Goal: Task Accomplishment & Management: Use online tool/utility

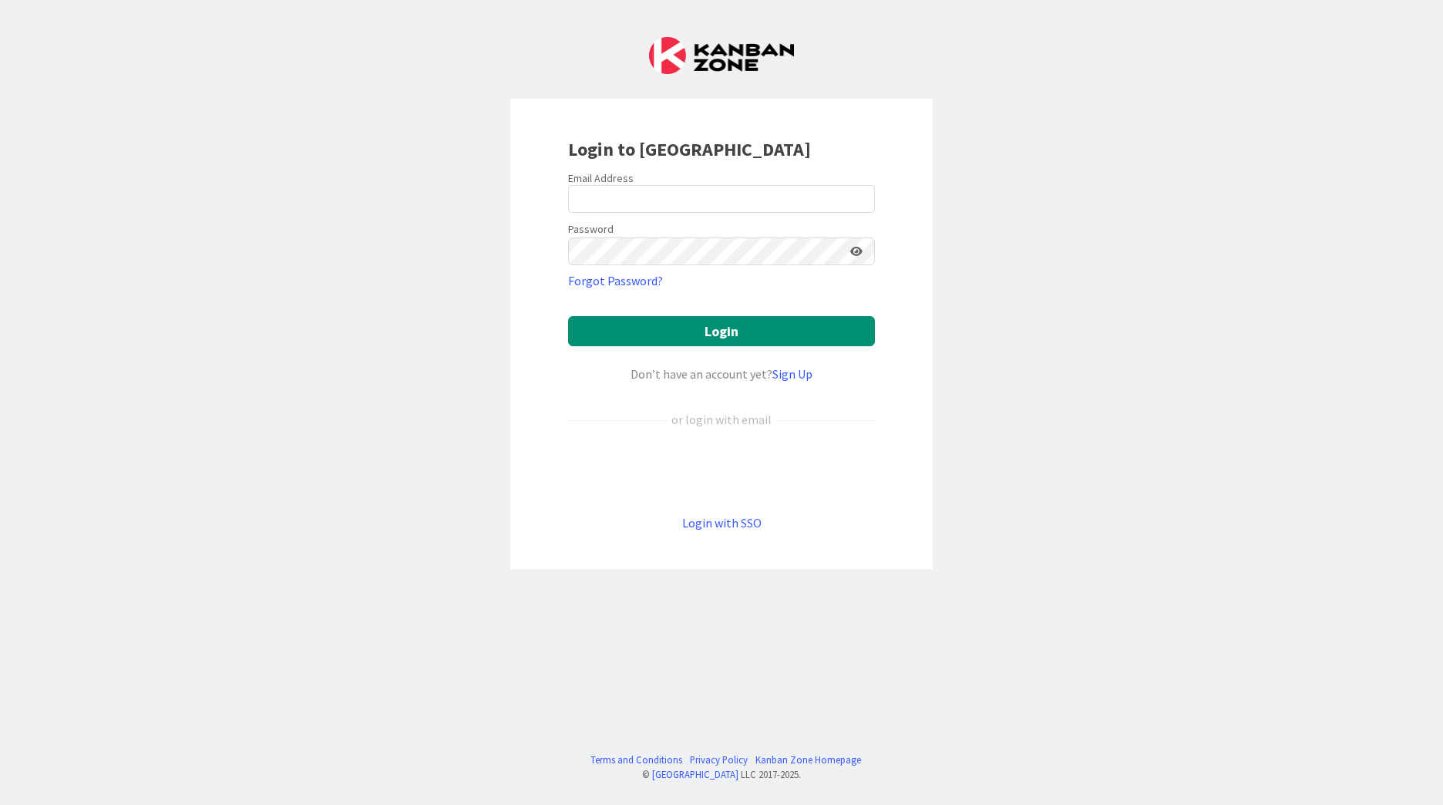
click at [643, 182] on div "Email Address" at bounding box center [721, 178] width 307 height 14
drag, startPoint x: 643, startPoint y: 186, endPoint x: 641, endPoint y: 199, distance: 13.2
click at [641, 190] on input "email" at bounding box center [721, 199] width 307 height 28
type input "[EMAIL_ADDRESS][PERSON_NAME][DOMAIN_NAME]"
click at [568, 316] on button "Login" at bounding box center [721, 331] width 307 height 30
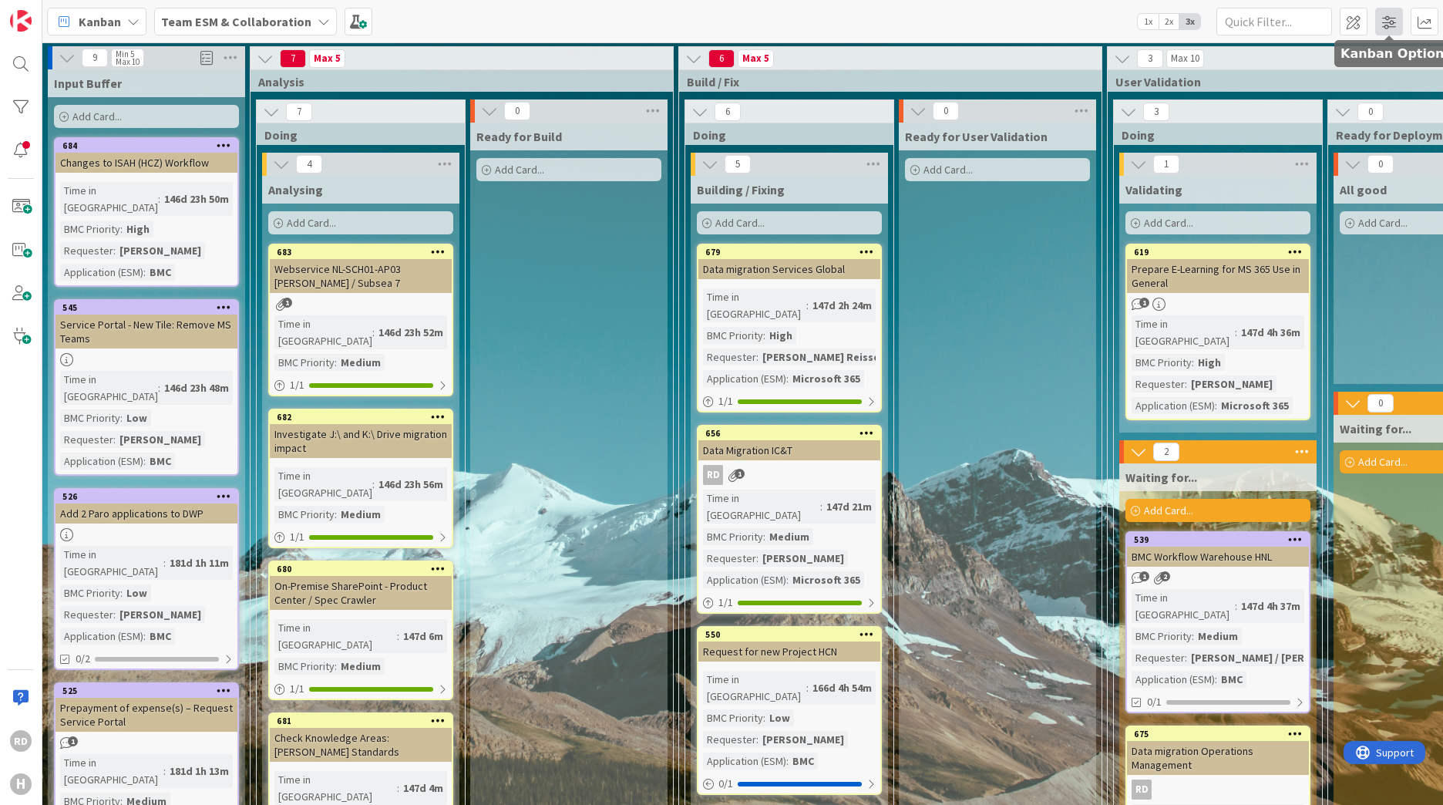
click at [1378, 26] on span at bounding box center [1389, 22] width 28 height 28
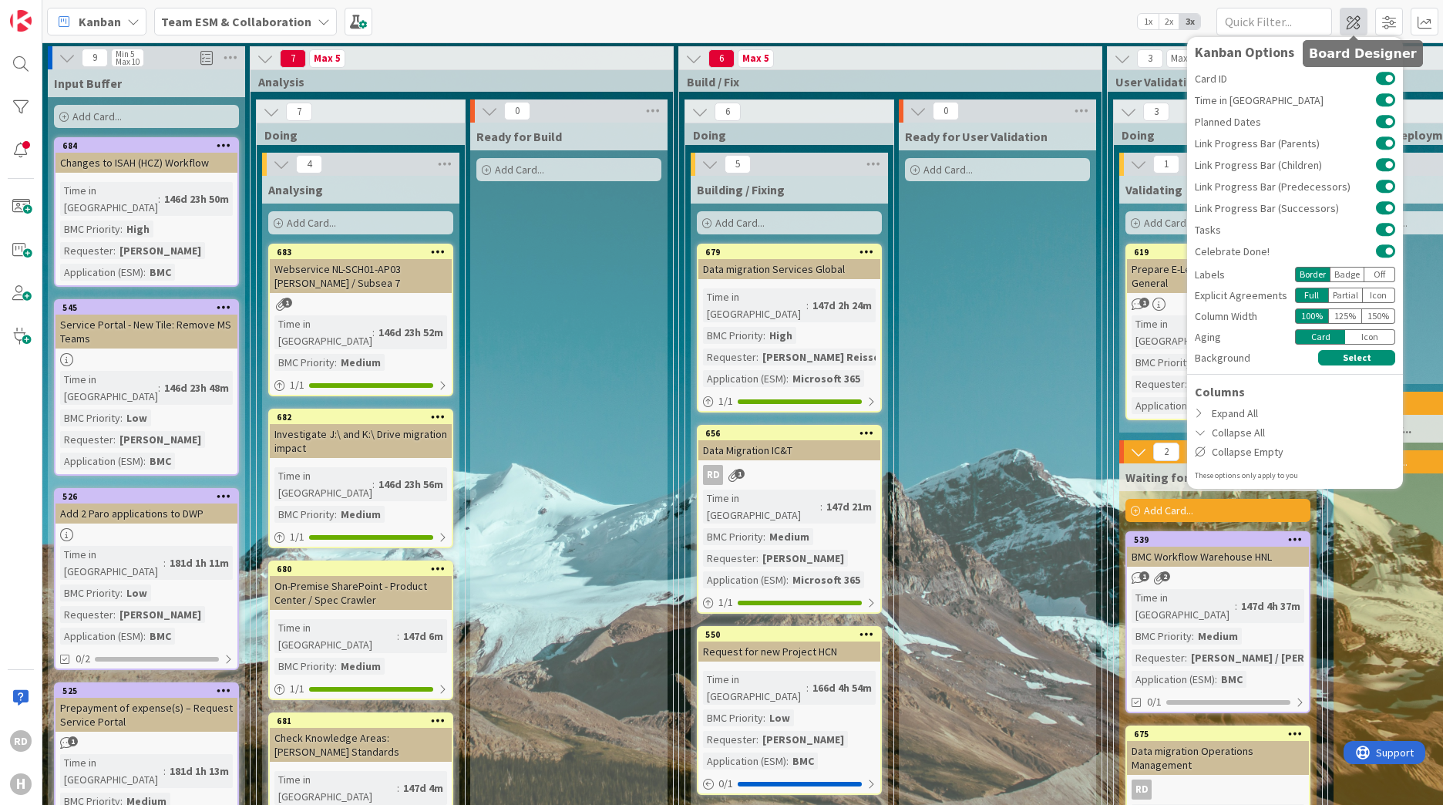
click at [1355, 19] on span at bounding box center [1354, 22] width 28 height 28
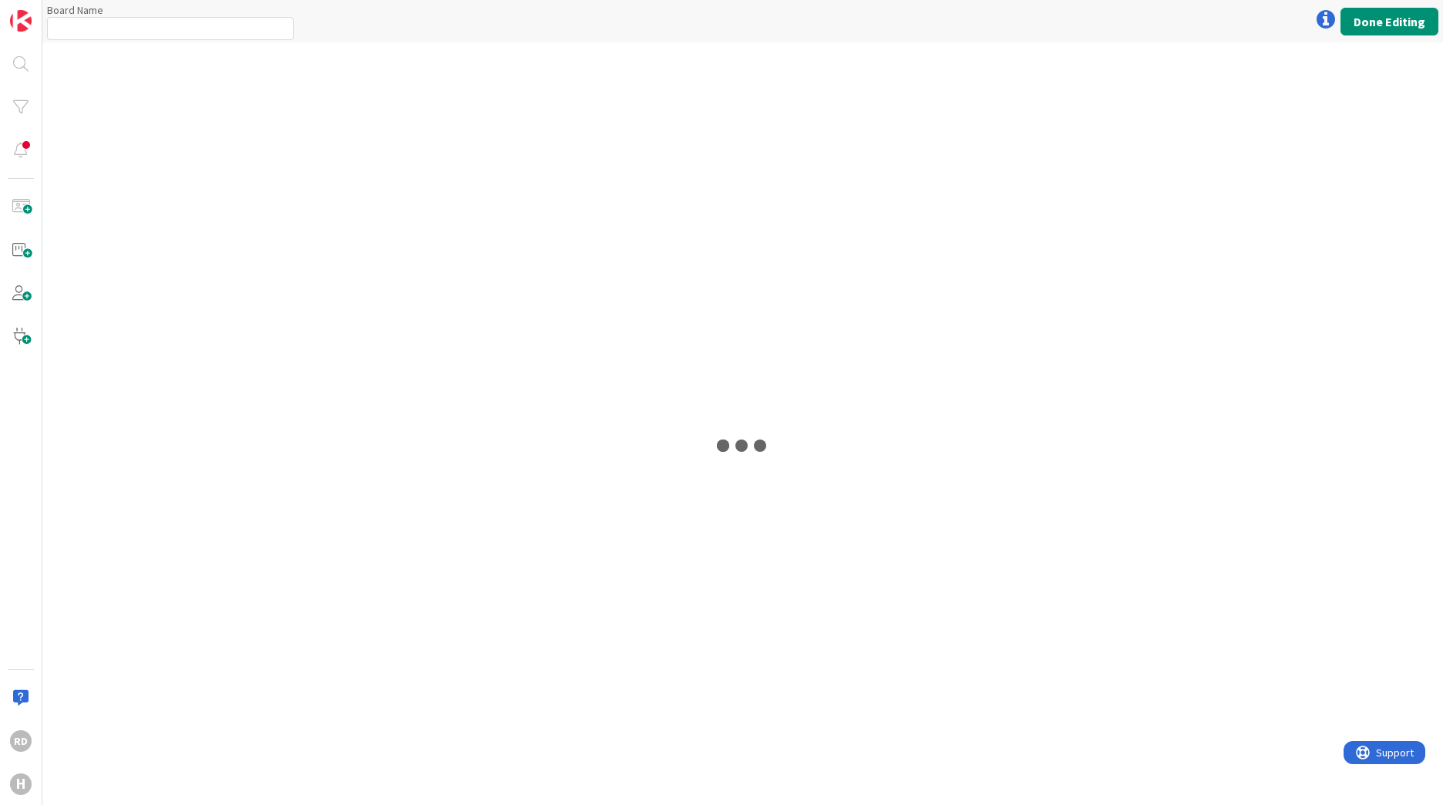
type input "Team ESM & Collaboration"
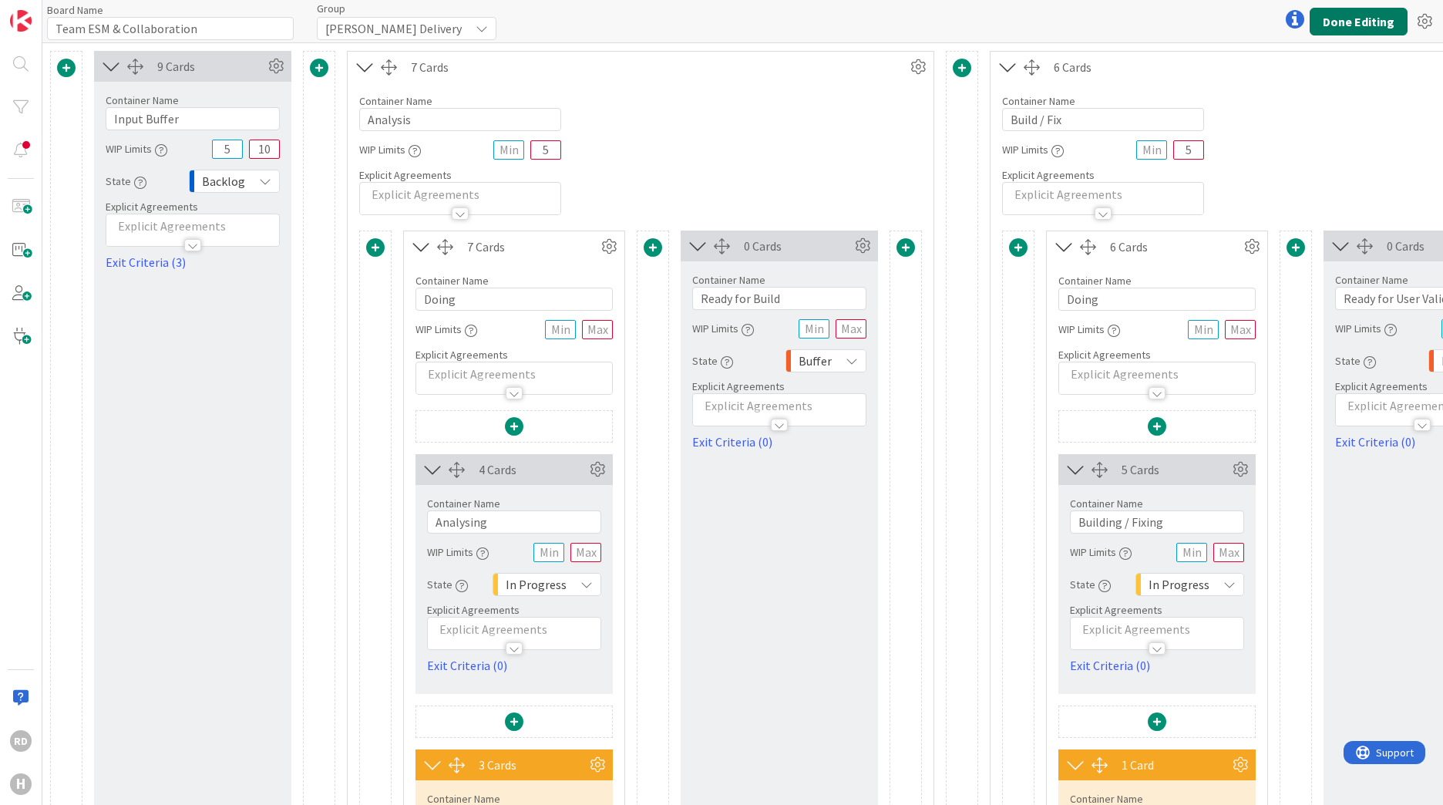
click at [1373, 28] on button "Done Editing" at bounding box center [1359, 22] width 98 height 28
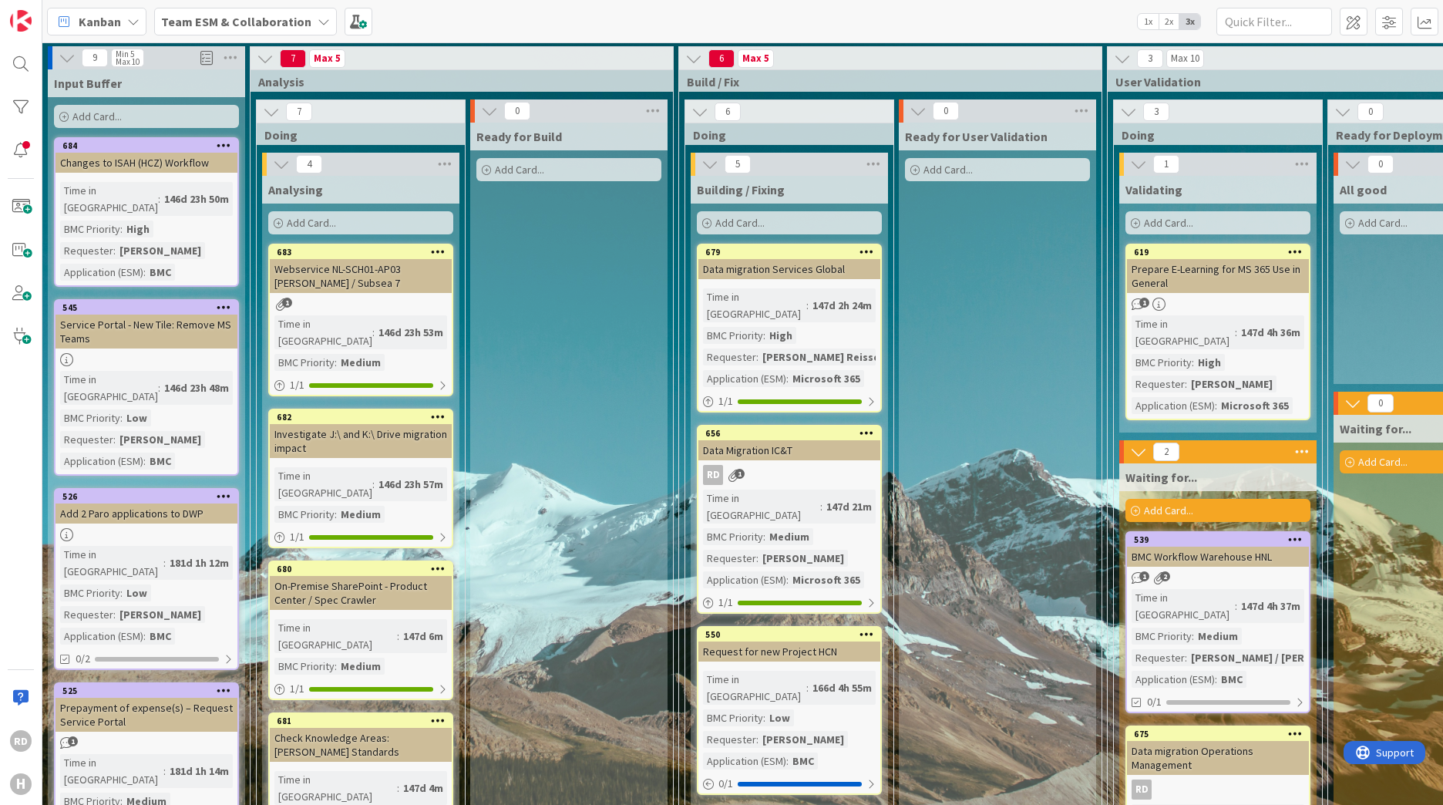
click at [103, 23] on span "Kanban" at bounding box center [100, 21] width 42 height 19
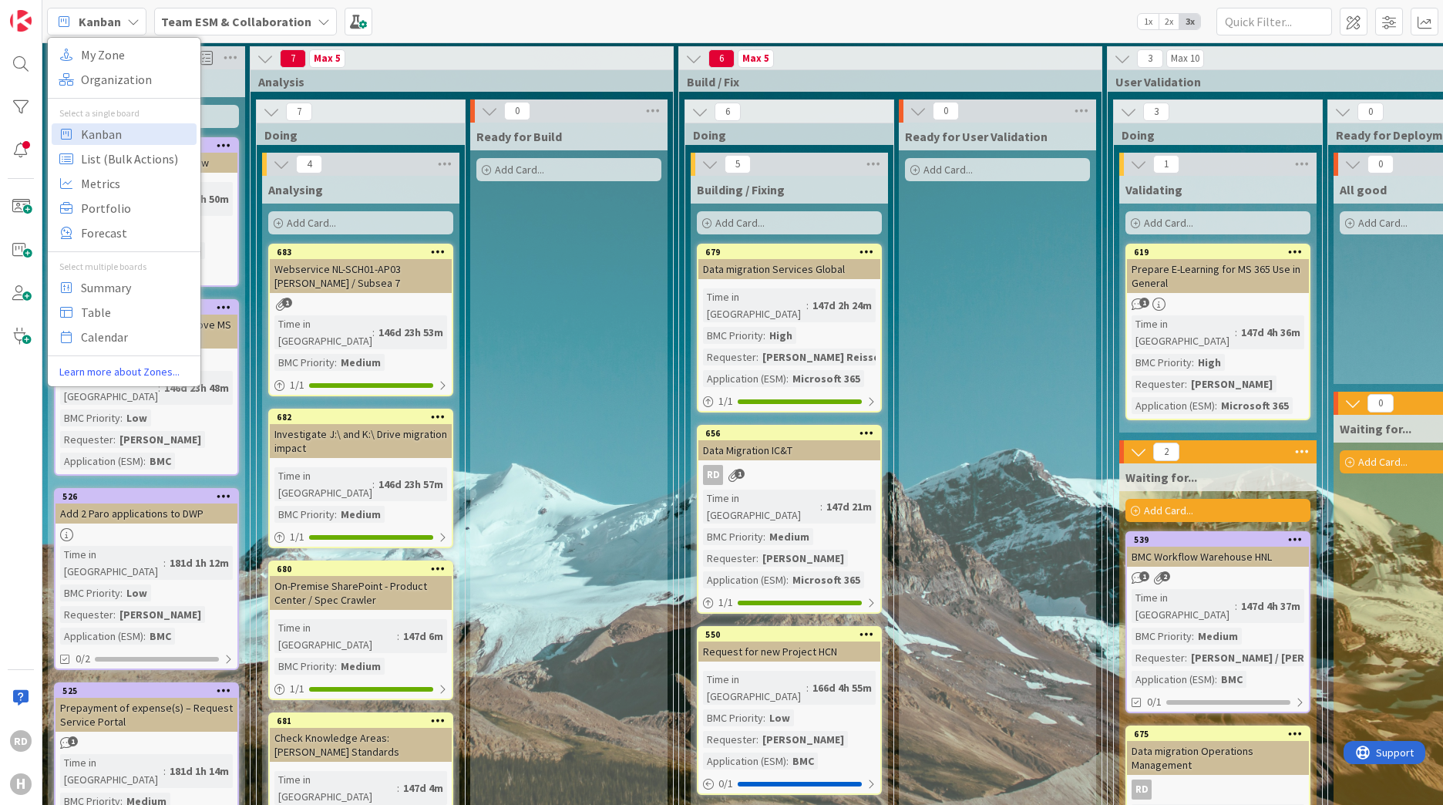
click at [105, 22] on span "Kanban" at bounding box center [100, 21] width 42 height 19
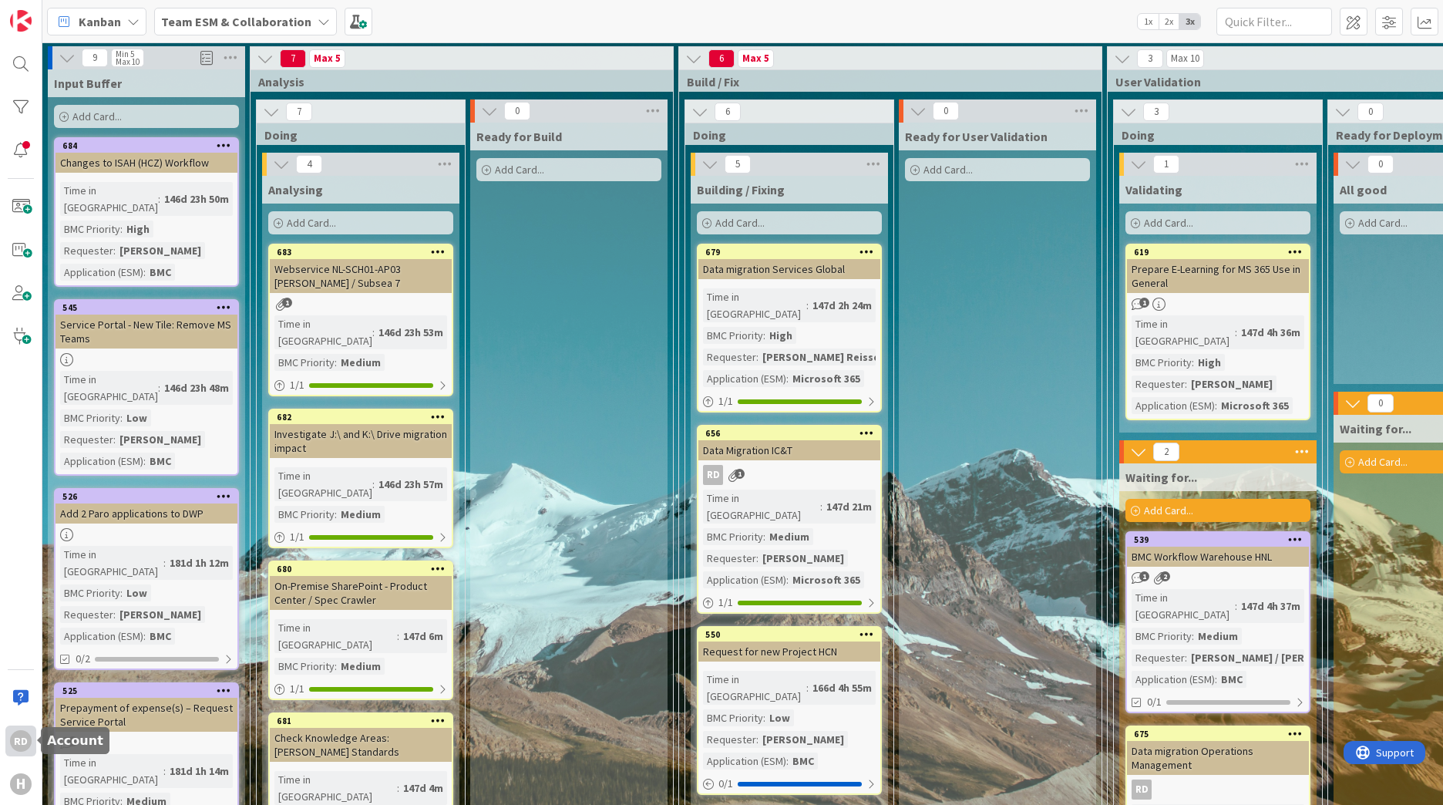
click at [11, 742] on div "Rd" at bounding box center [21, 741] width 22 height 22
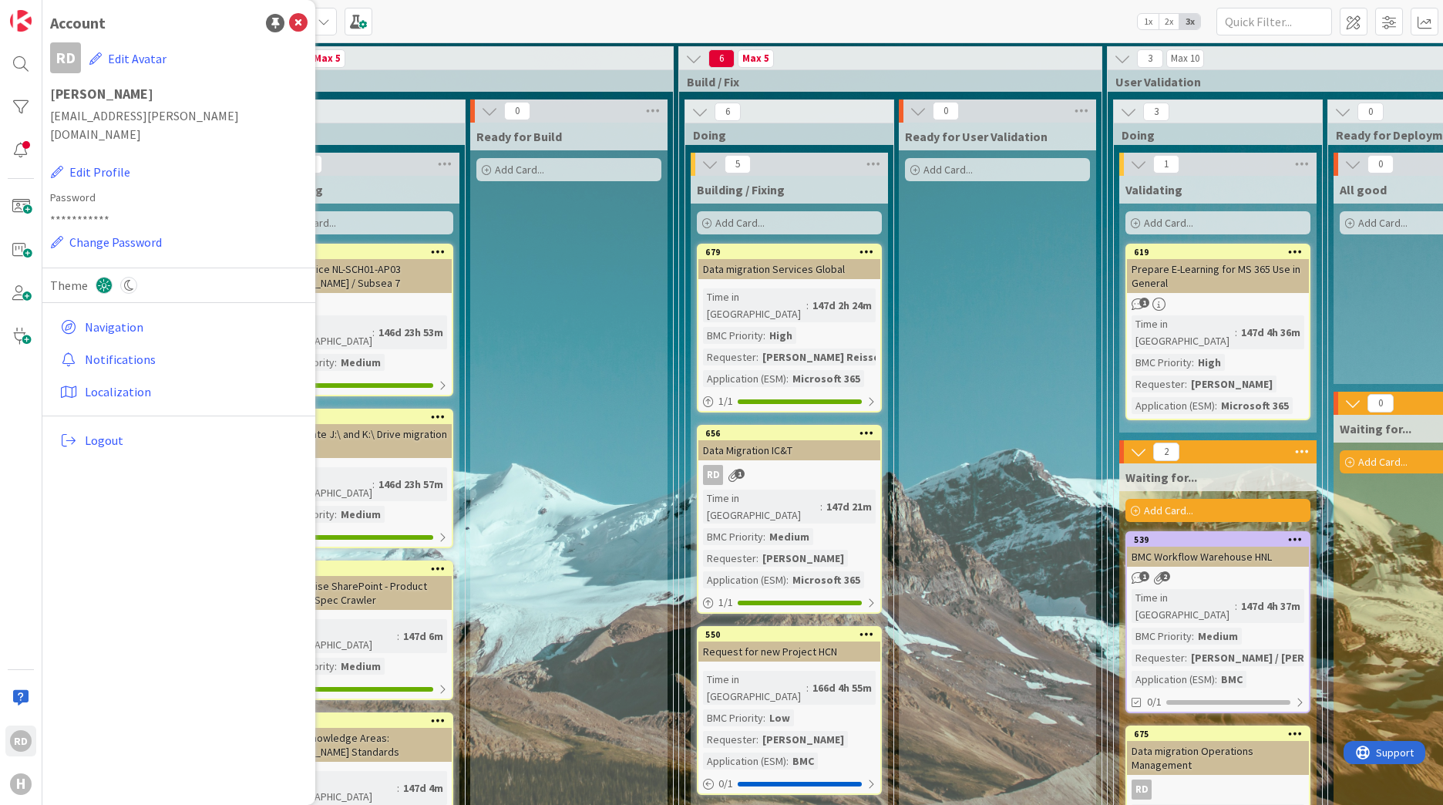
click at [25, 509] on div "Rd H" at bounding box center [21, 402] width 42 height 805
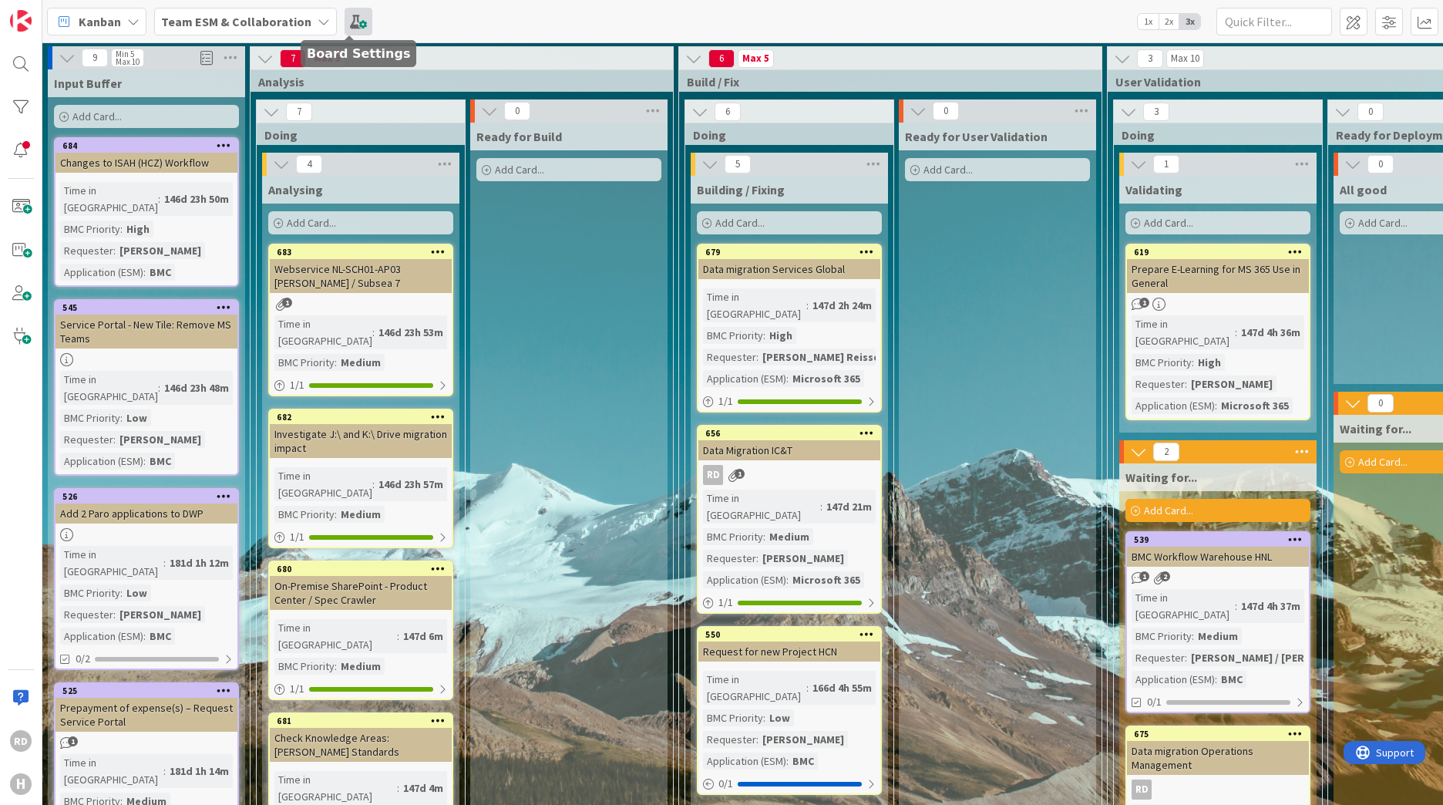
click at [351, 25] on span at bounding box center [359, 22] width 28 height 28
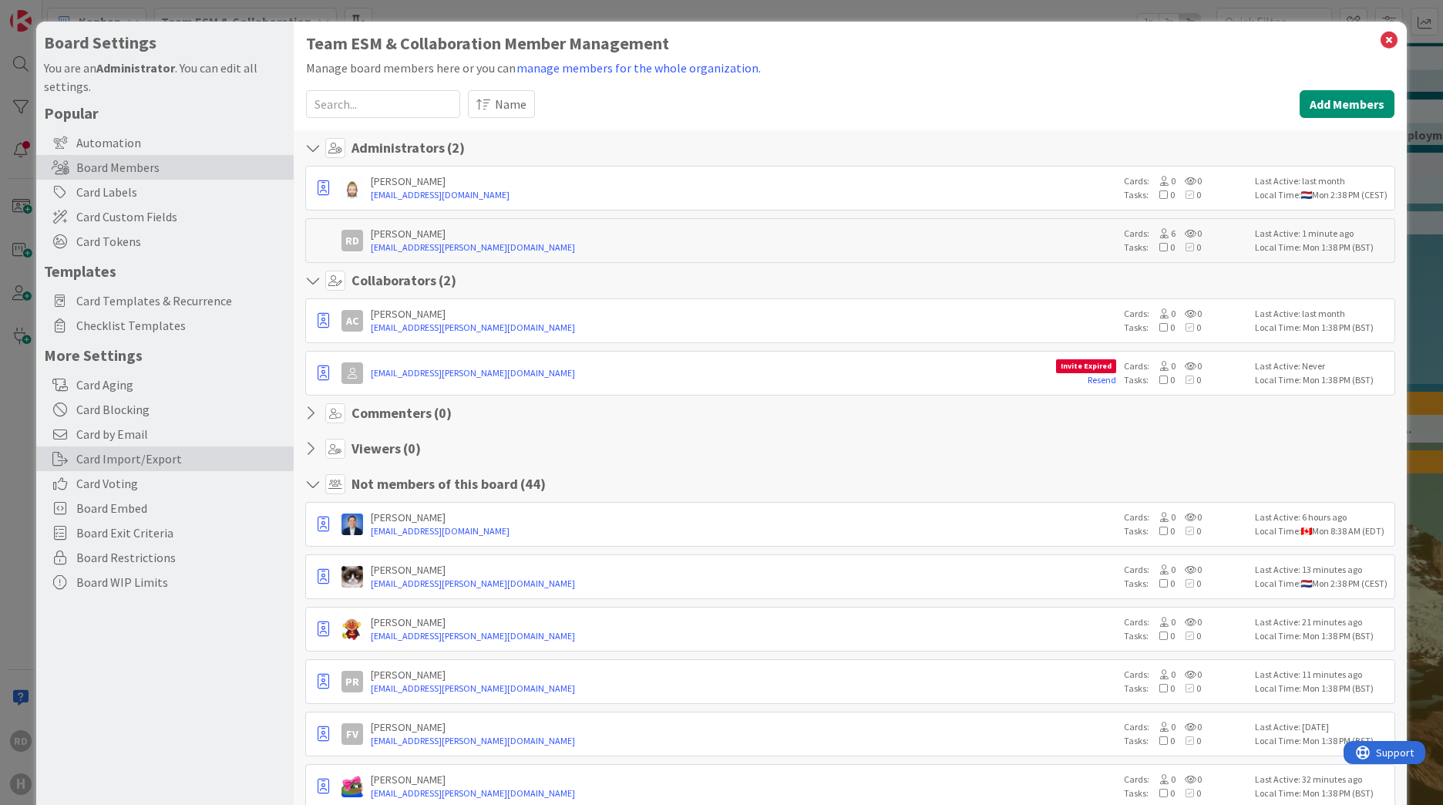
click at [198, 455] on div "Card Import/Export" at bounding box center [165, 458] width 258 height 25
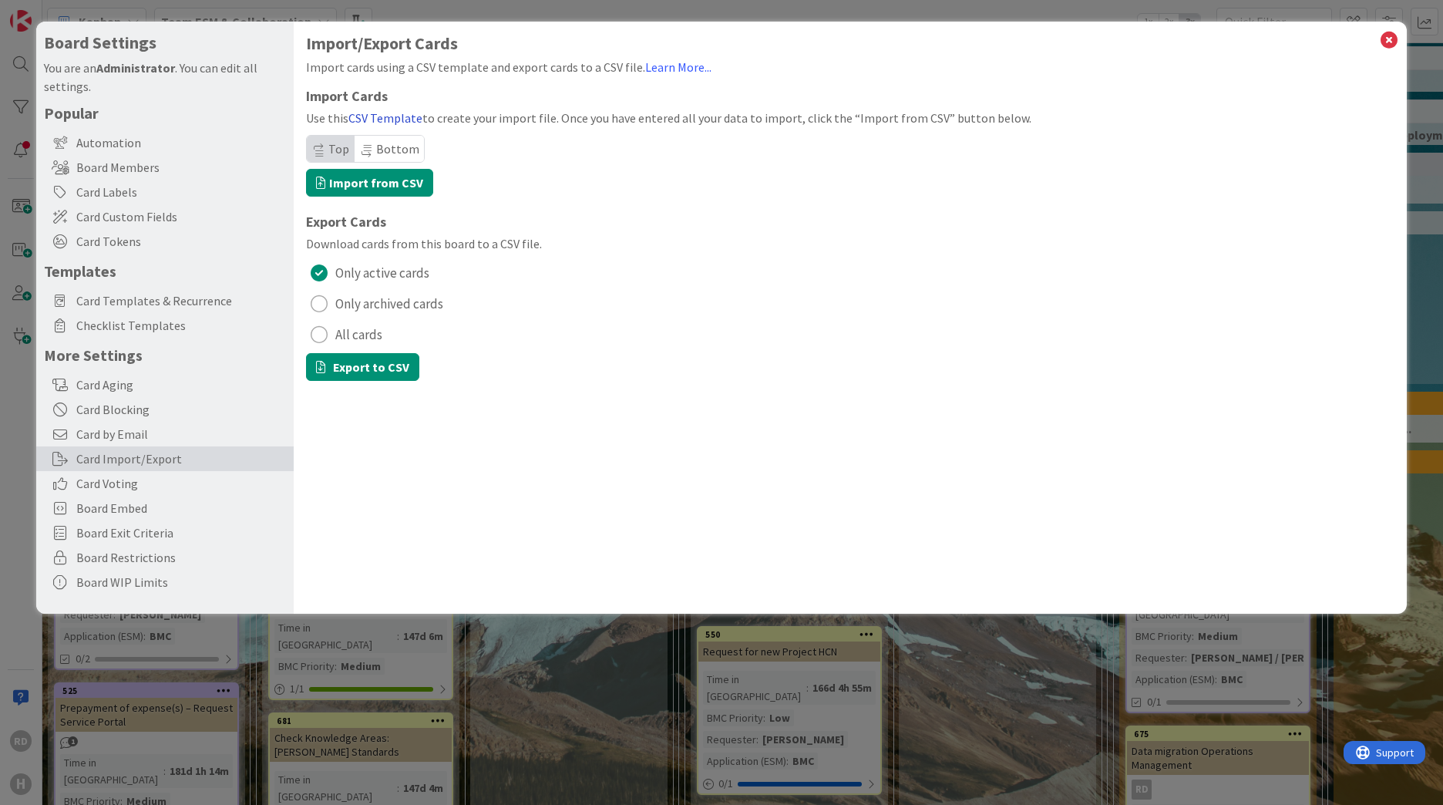
click at [371, 118] on link "CSV Template" at bounding box center [385, 117] width 74 height 15
drag, startPoint x: 1358, startPoint y: 91, endPoint x: 1364, endPoint y: 79, distance: 12.8
click at [1358, 91] on h1 "Import Cards" at bounding box center [850, 96] width 1089 height 15
click at [1384, 45] on icon at bounding box center [1389, 40] width 20 height 22
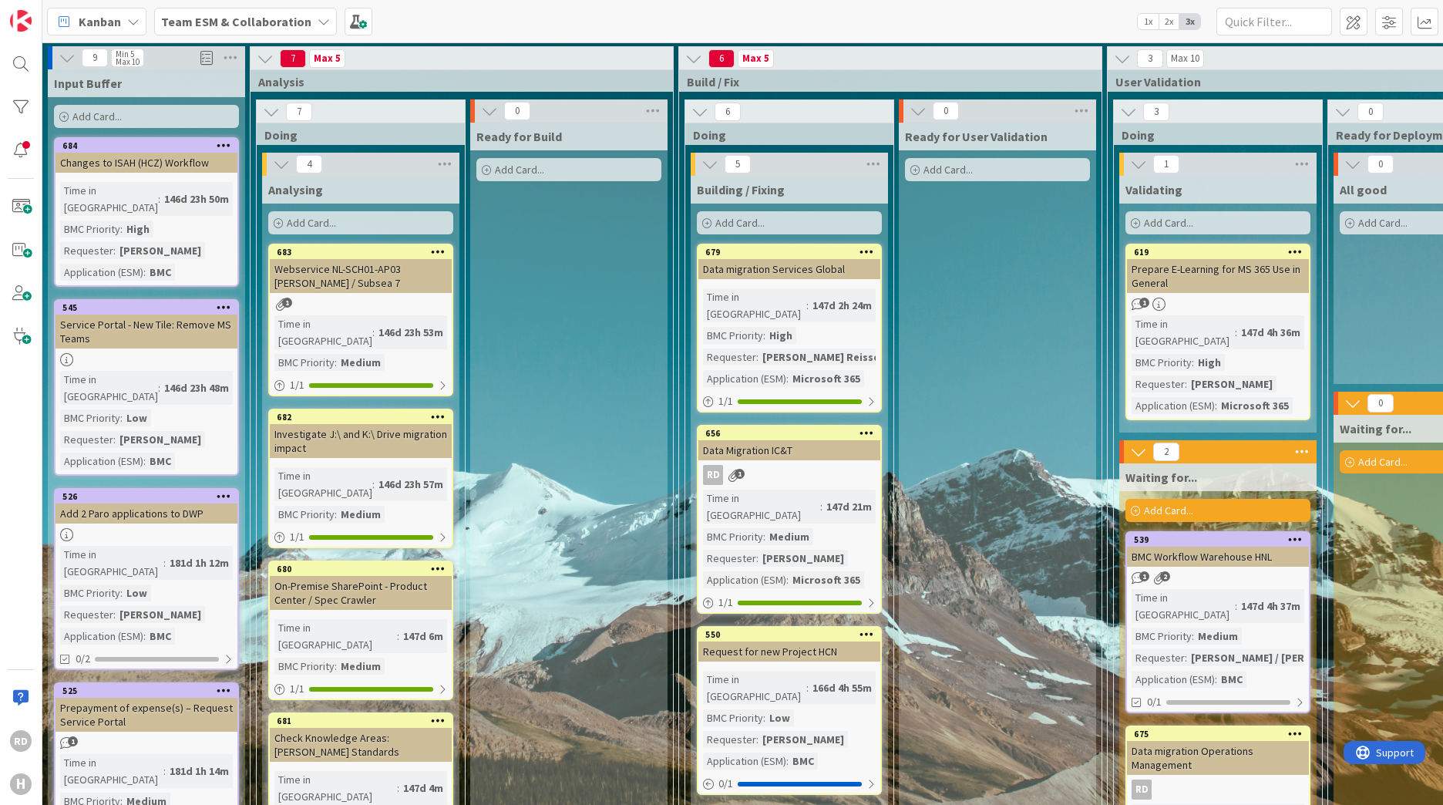
click at [284, 26] on b "Team ESM & Collaboration" at bounding box center [236, 21] width 150 height 15
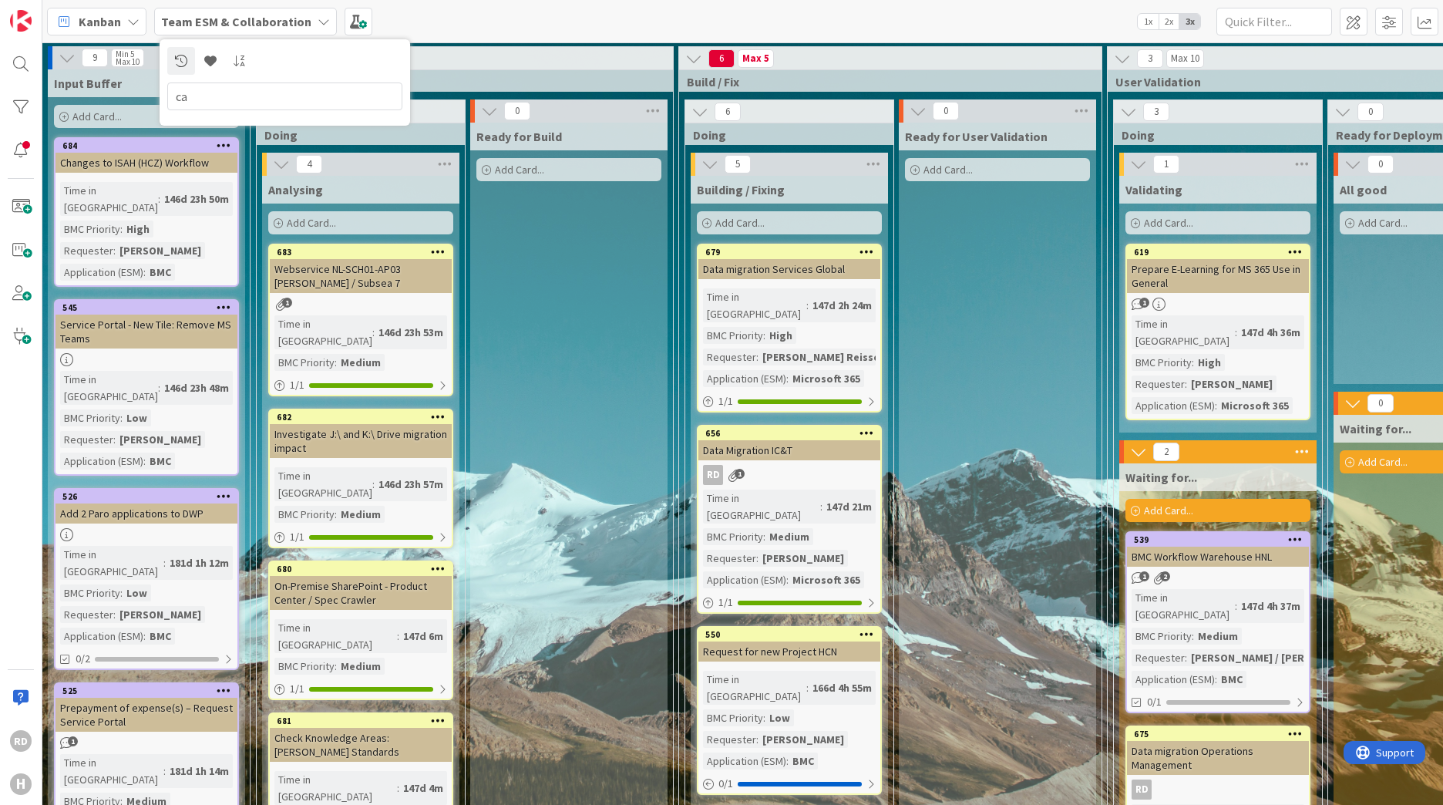
type input "c"
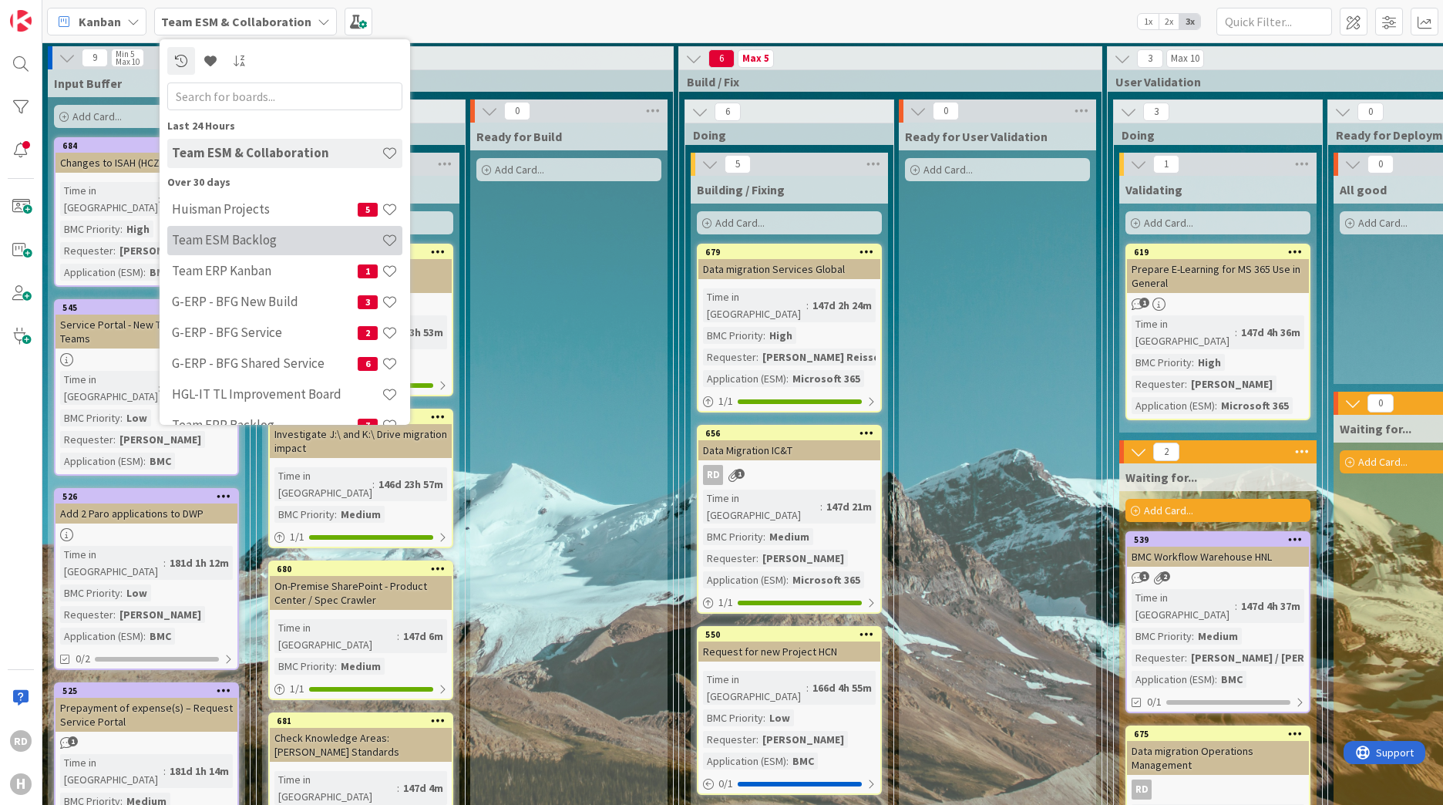
click at [279, 239] on h4 "Team ESM Backlog" at bounding box center [277, 239] width 210 height 15
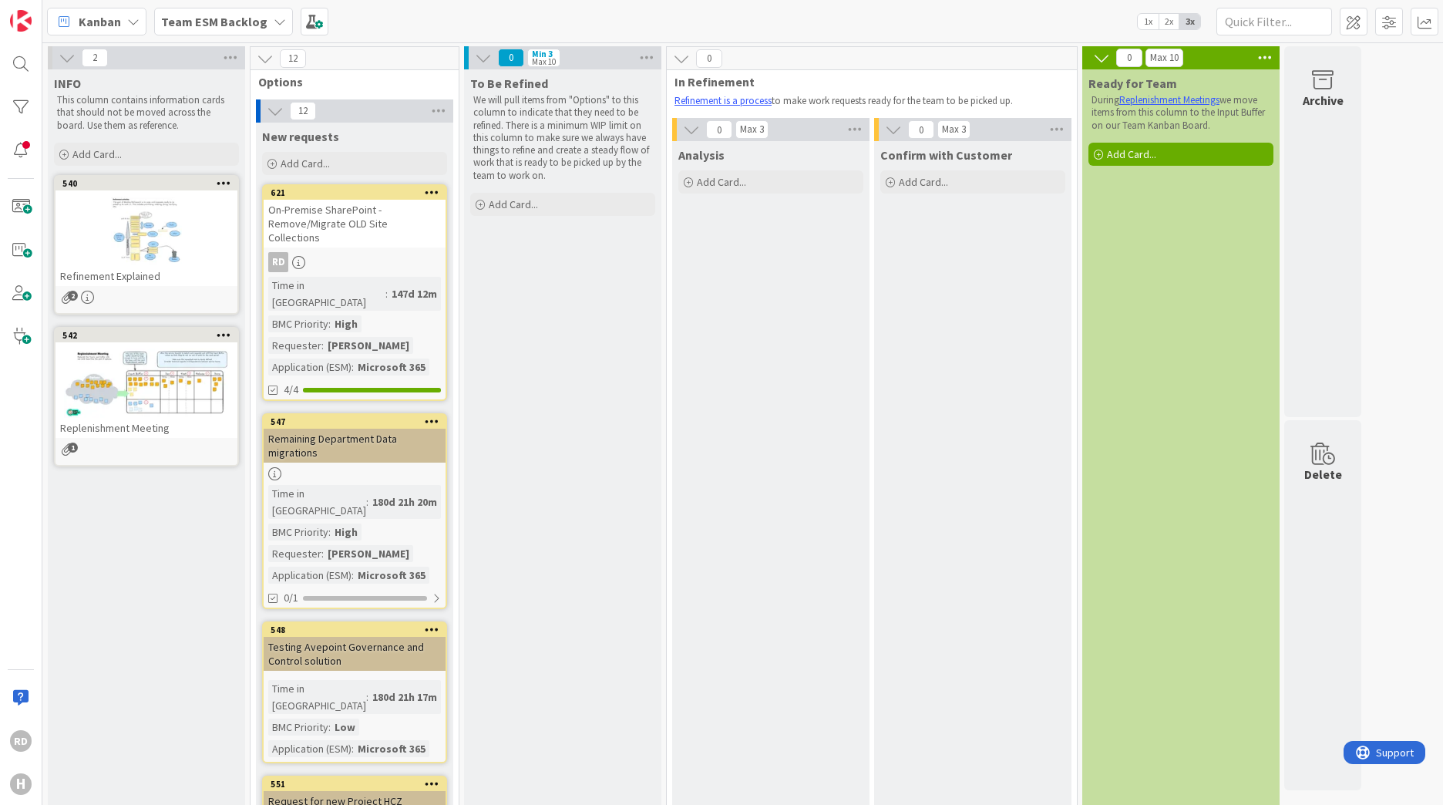
click at [234, 24] on b "Team ESM Backlog" at bounding box center [214, 21] width 106 height 15
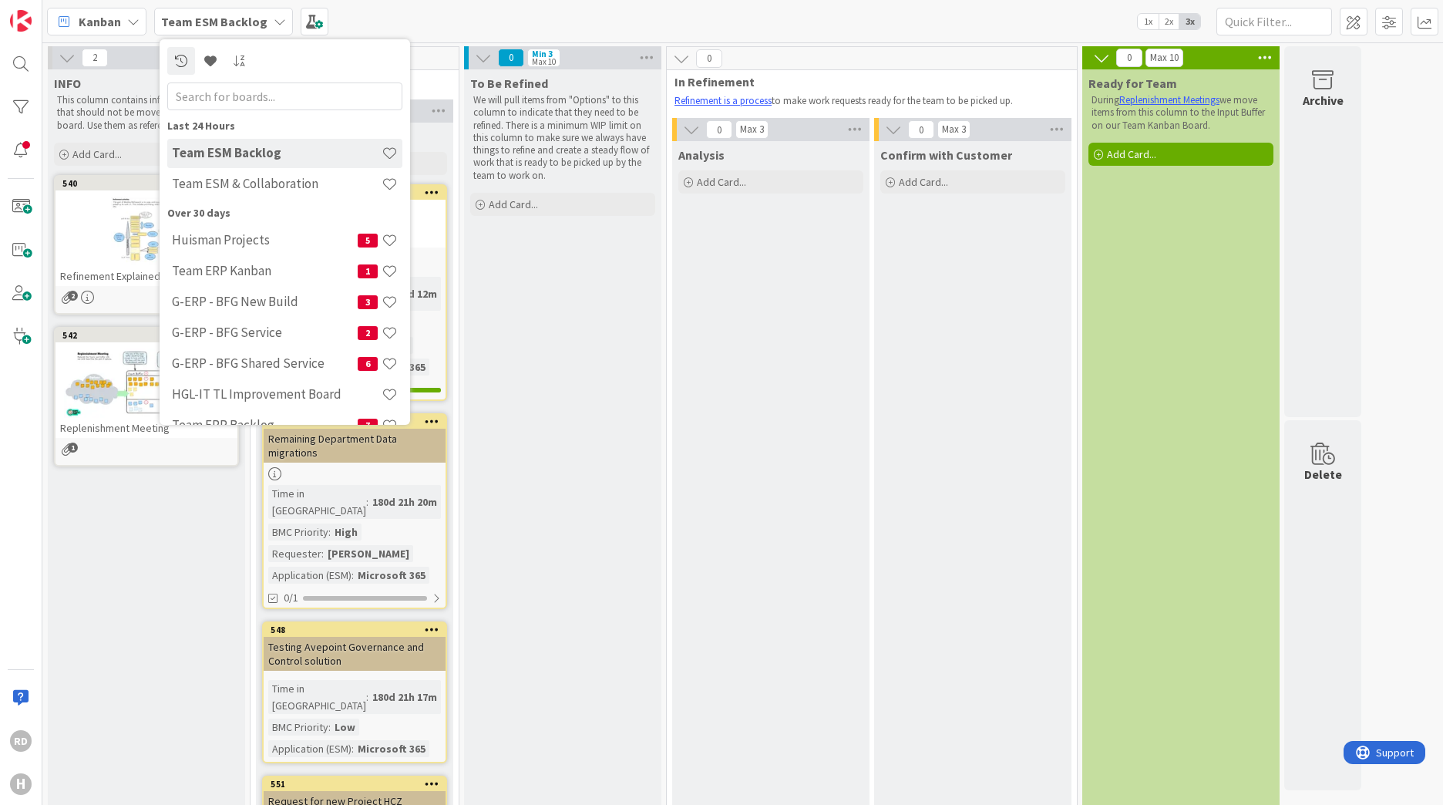
click at [234, 24] on b "Team ESM Backlog" at bounding box center [214, 21] width 106 height 15
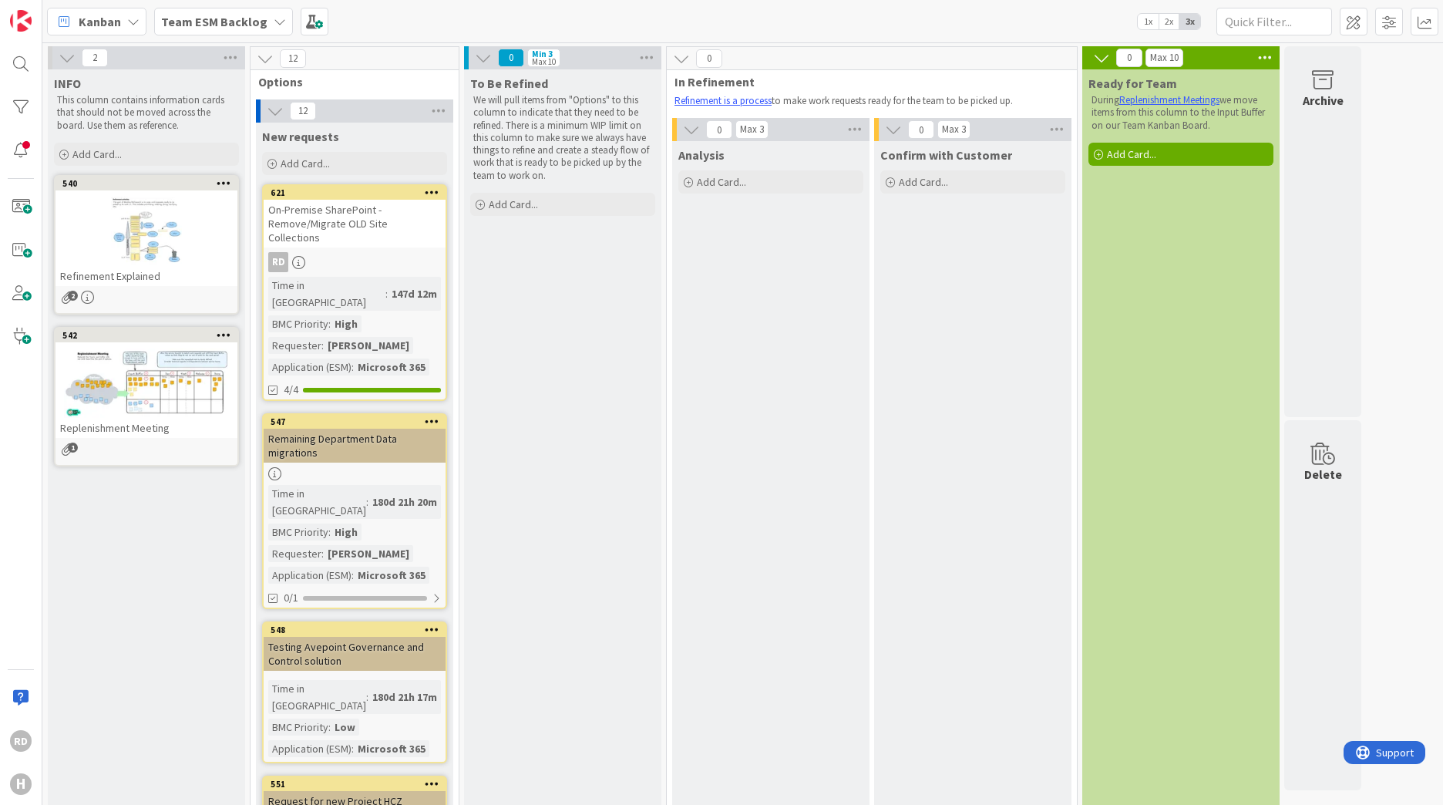
click at [266, 19] on div "Team ESM Backlog" at bounding box center [223, 22] width 139 height 28
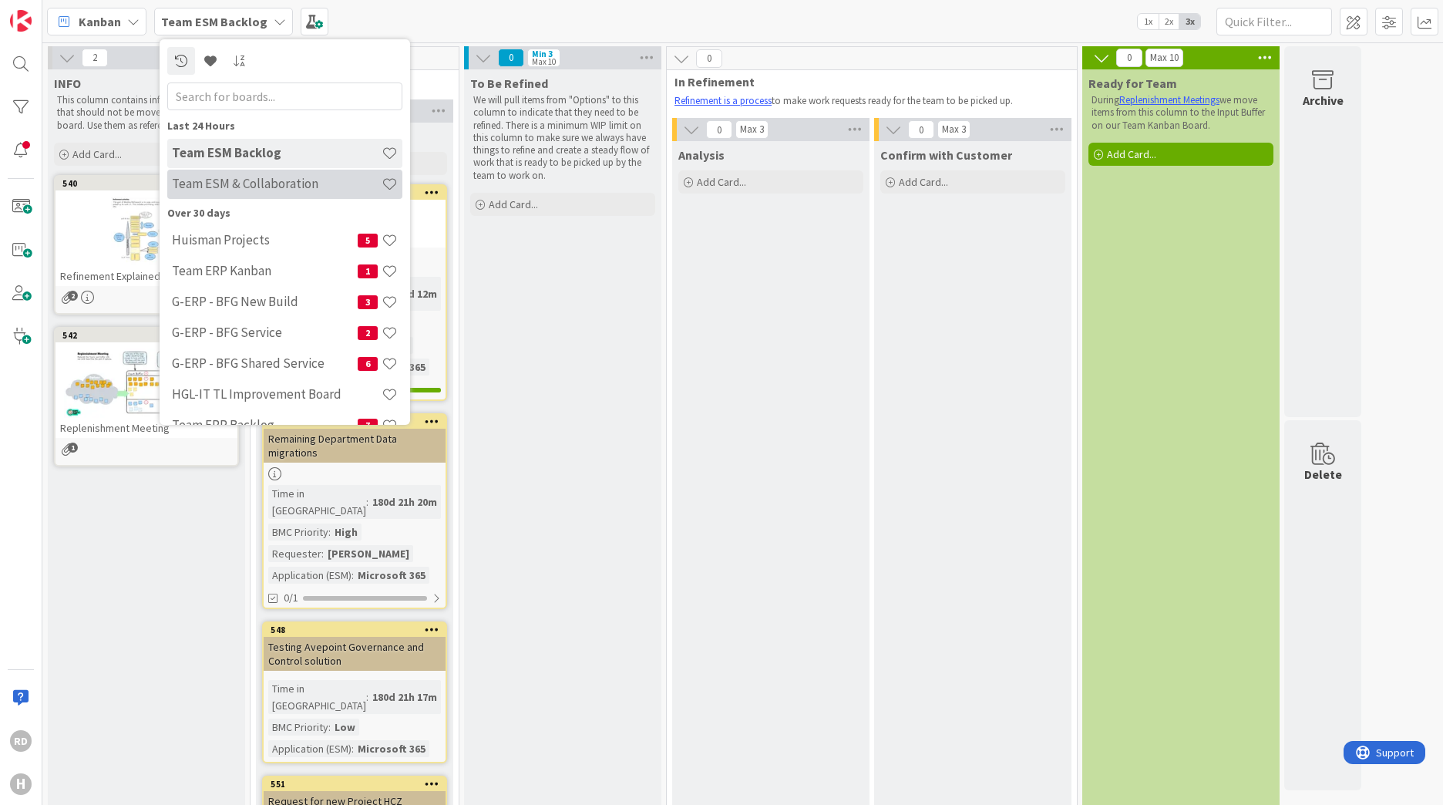
click at [254, 186] on h4 "Team ESM & Collaboration" at bounding box center [277, 183] width 210 height 15
